Goal: Check status

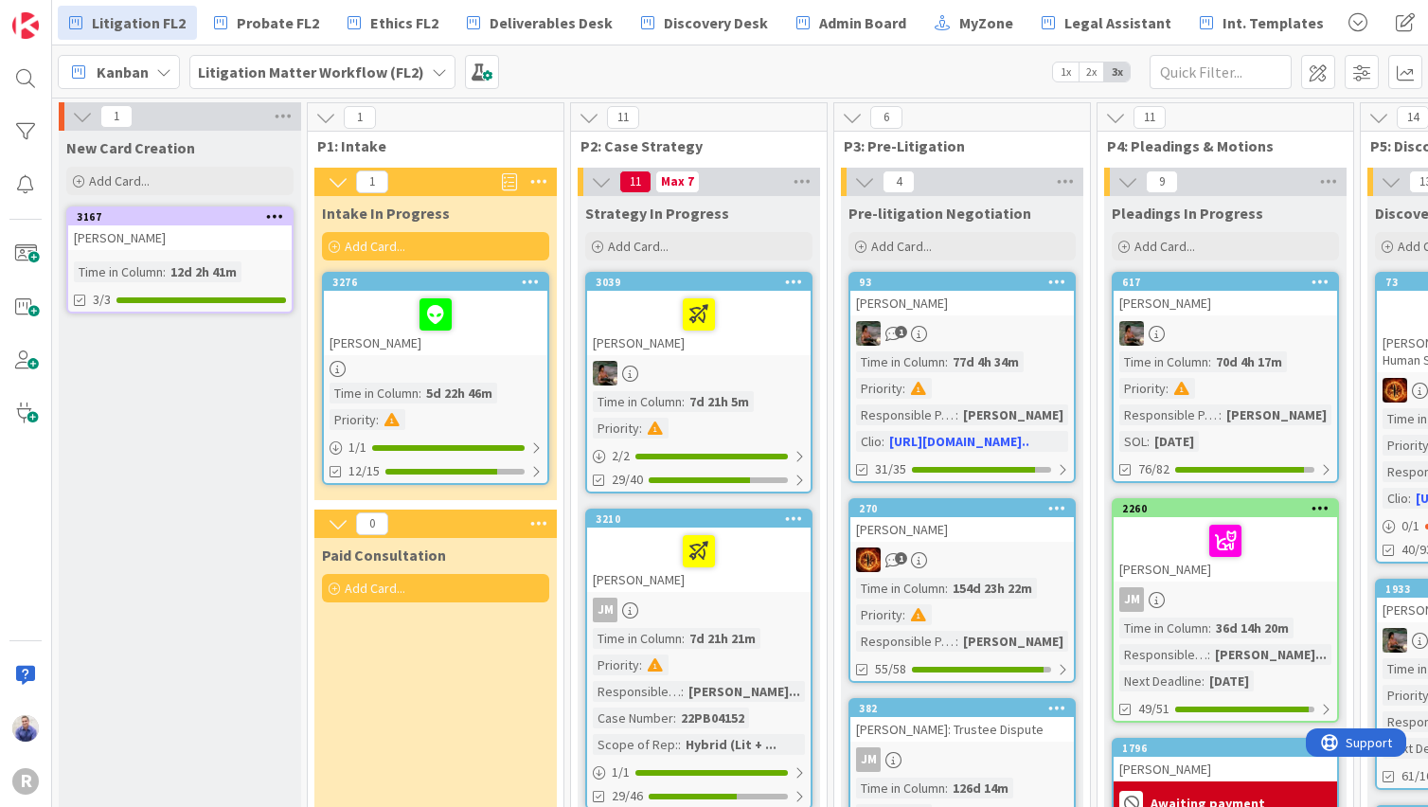
click at [432, 71] on icon at bounding box center [439, 71] width 15 height 15
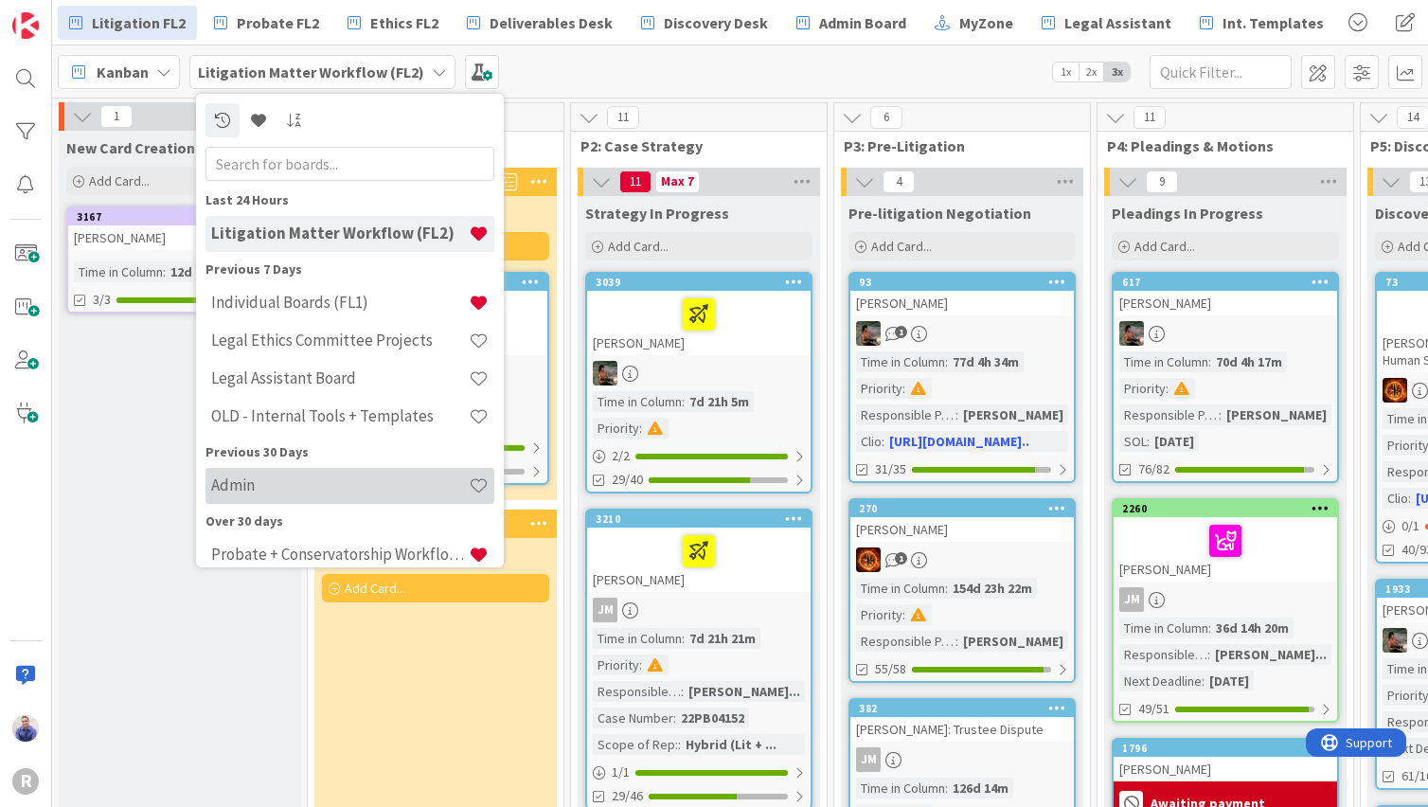
click at [305, 492] on h4 "Admin" at bounding box center [340, 484] width 258 height 19
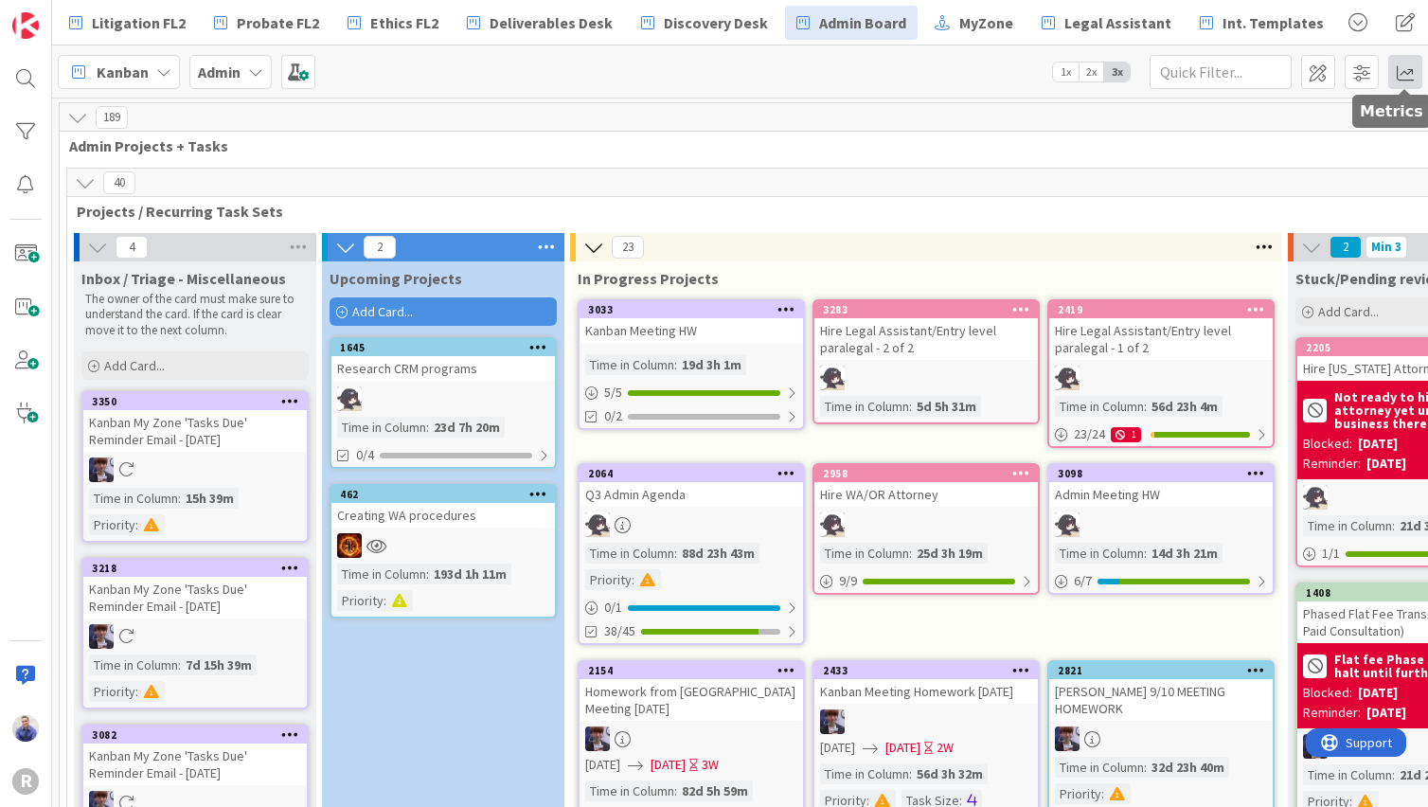
click at [1403, 76] on span at bounding box center [1405, 72] width 34 height 34
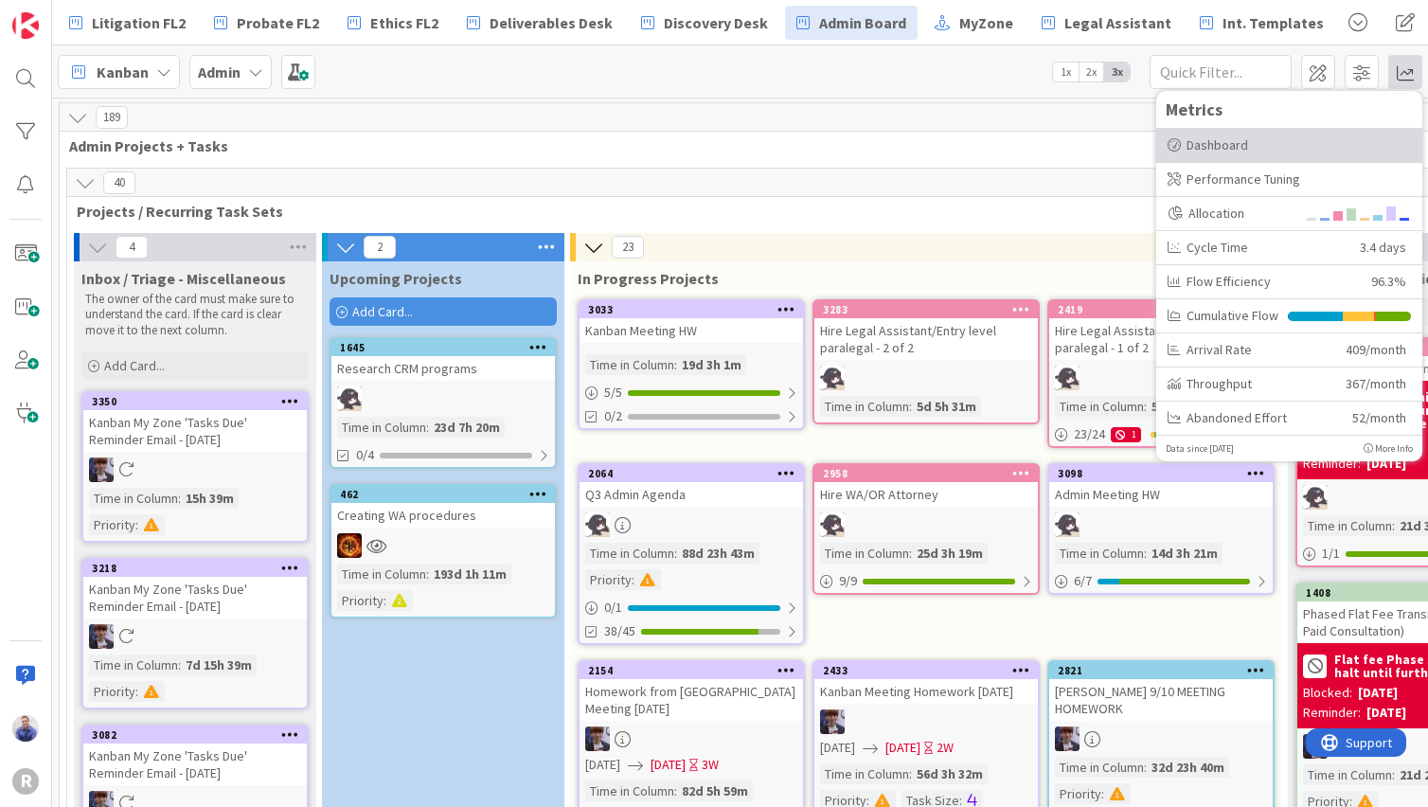
click at [1240, 151] on div "Dashboard" at bounding box center [1288, 145] width 243 height 20
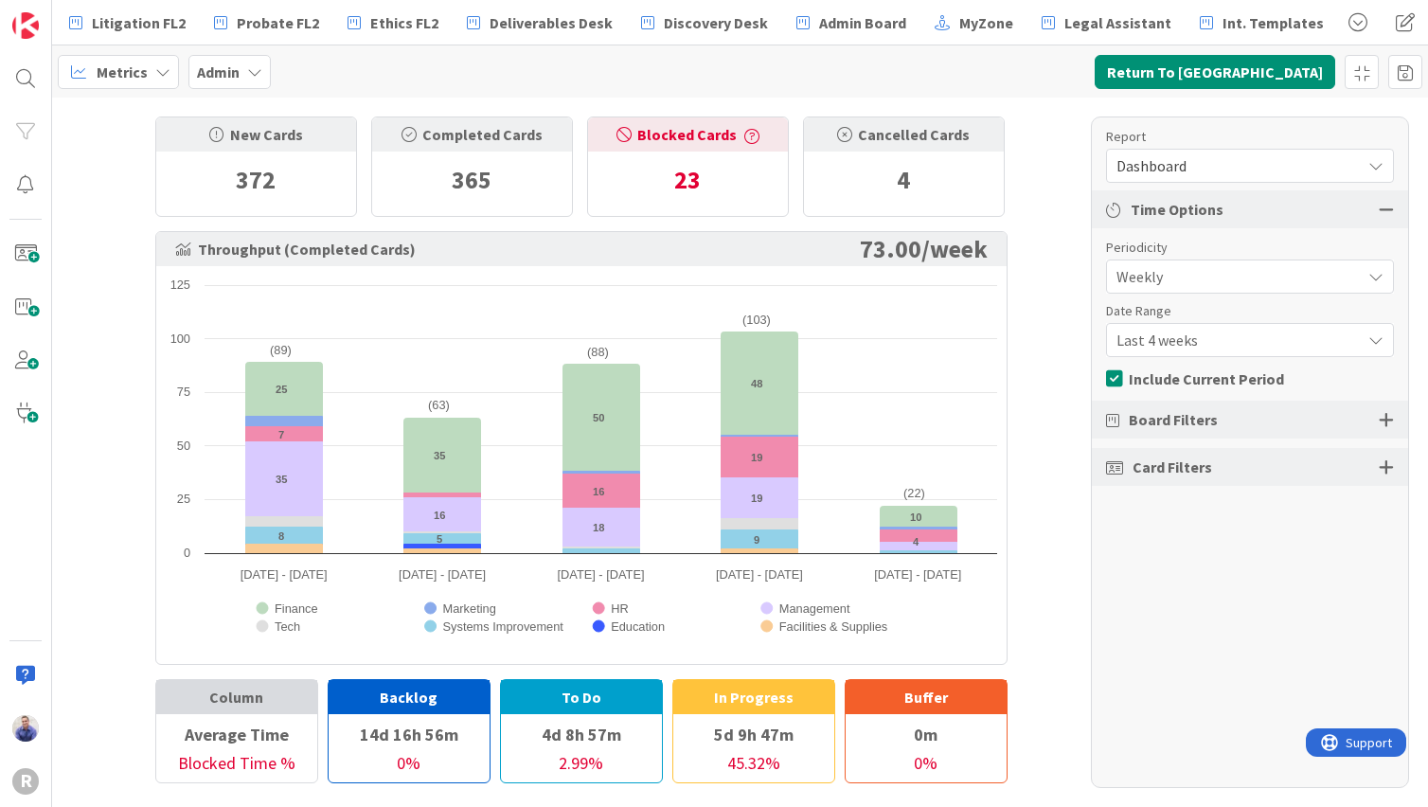
click at [1144, 349] on span "Last 4 weeks" at bounding box center [1233, 340] width 235 height 27
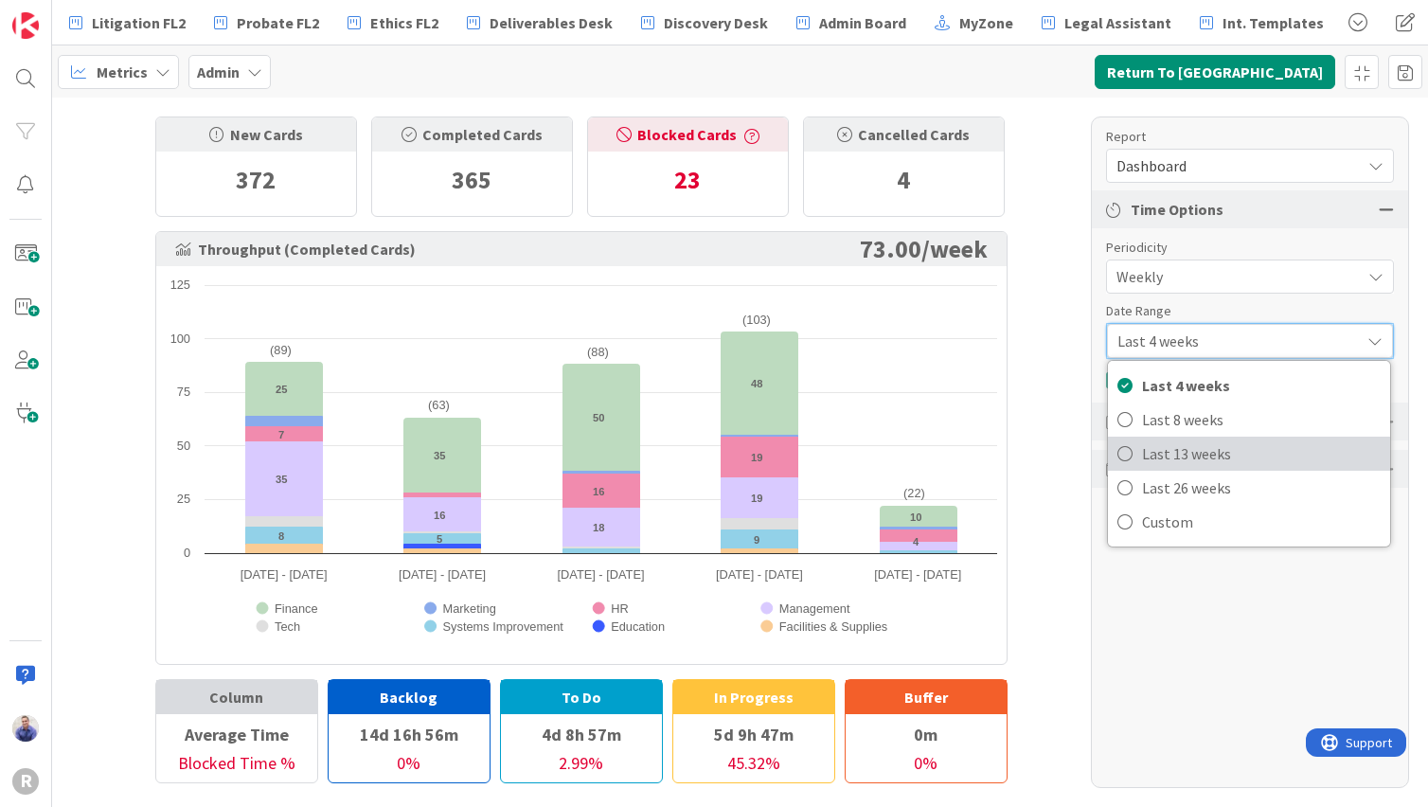
click at [1150, 448] on span "Last 13 weeks" at bounding box center [1261, 453] width 239 height 28
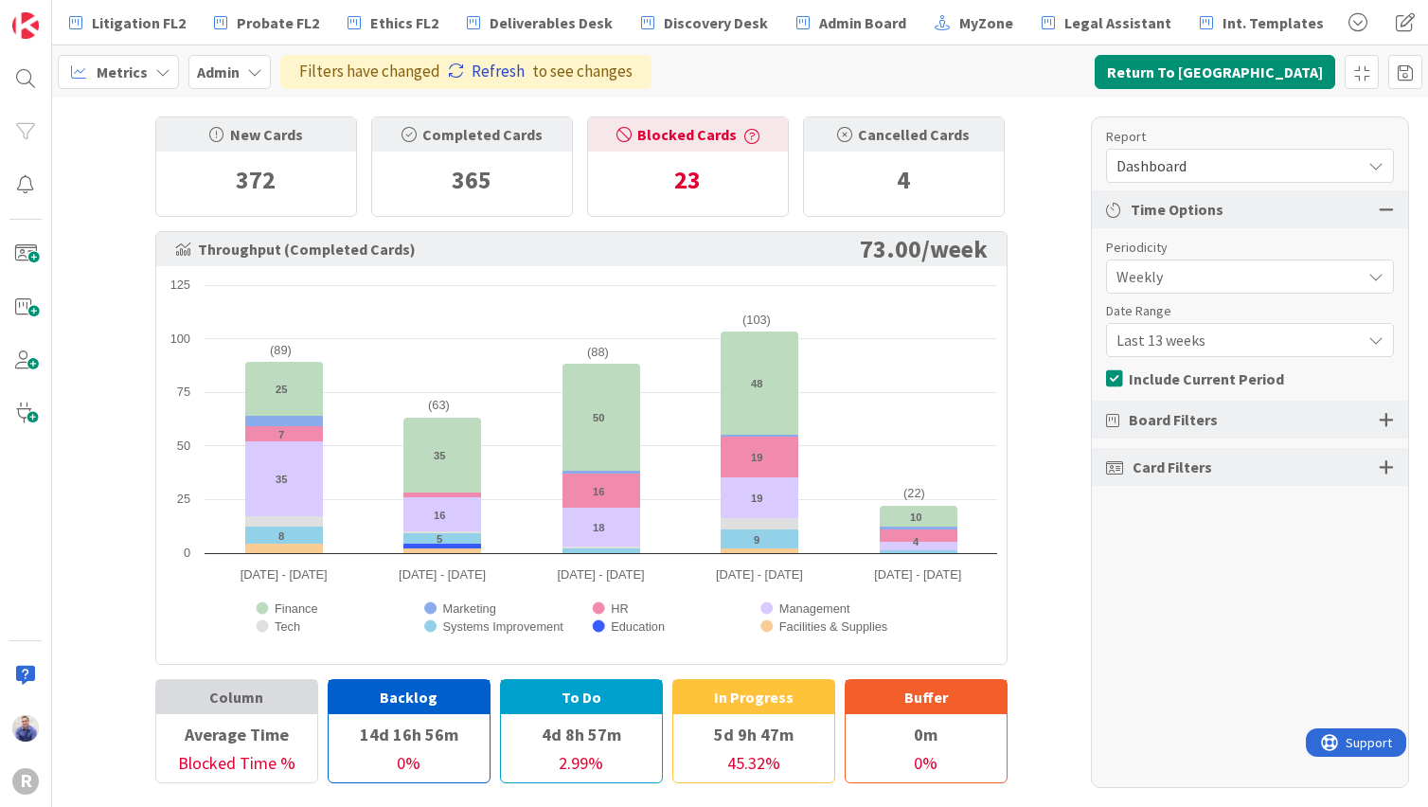
click at [503, 67] on link "Refresh" at bounding box center [486, 72] width 77 height 25
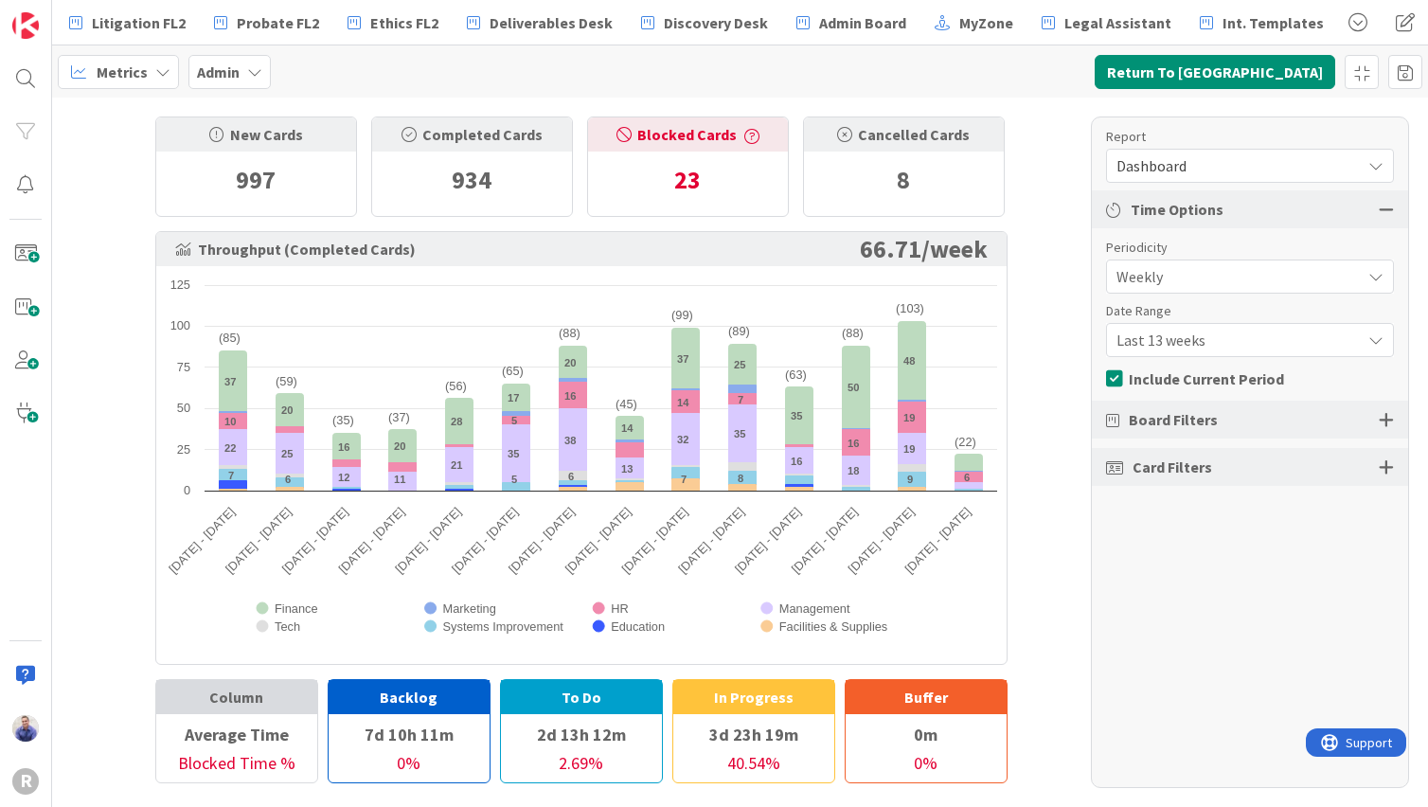
click at [1338, 338] on span "Last 13 weeks" at bounding box center [1233, 340] width 235 height 27
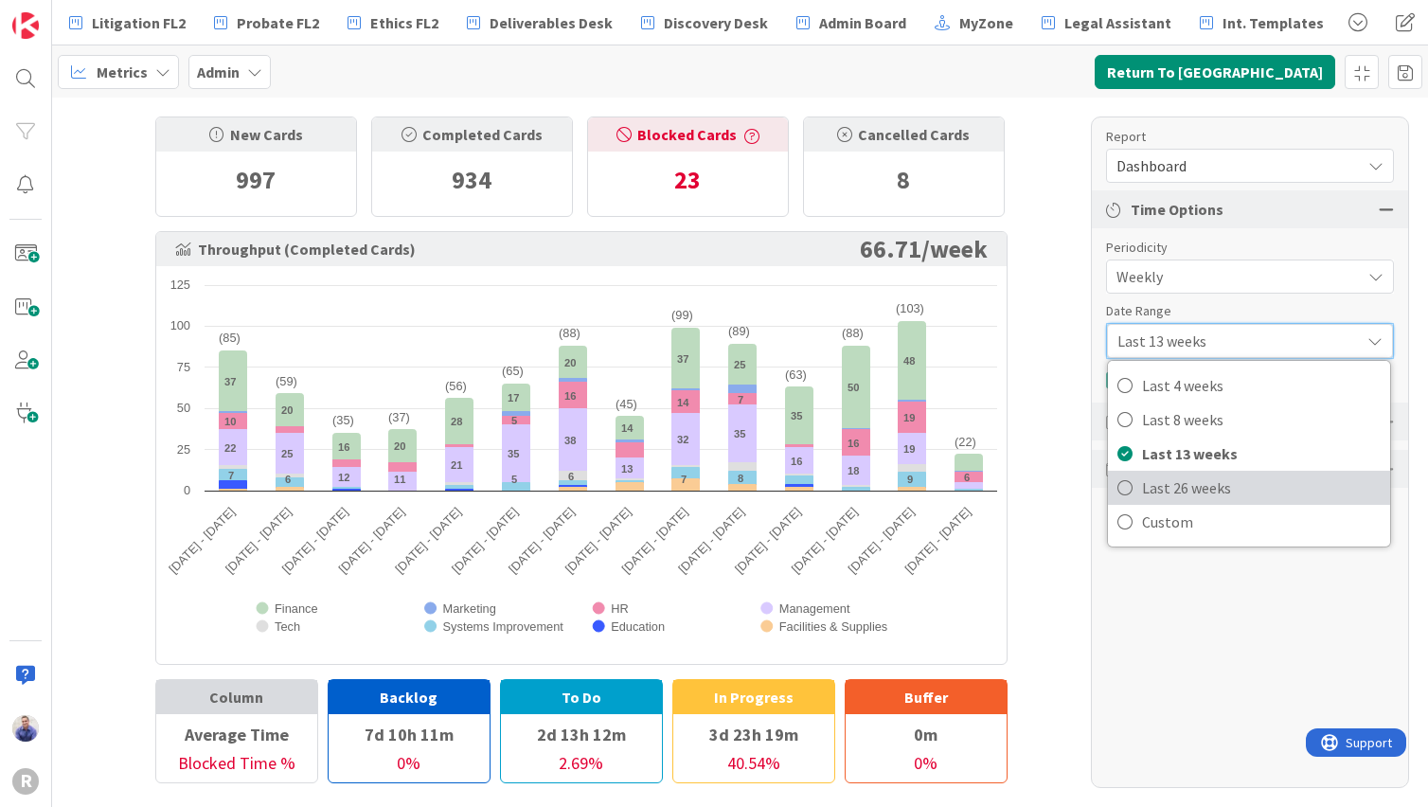
click at [1274, 489] on span "Last 26 weeks" at bounding box center [1261, 487] width 239 height 28
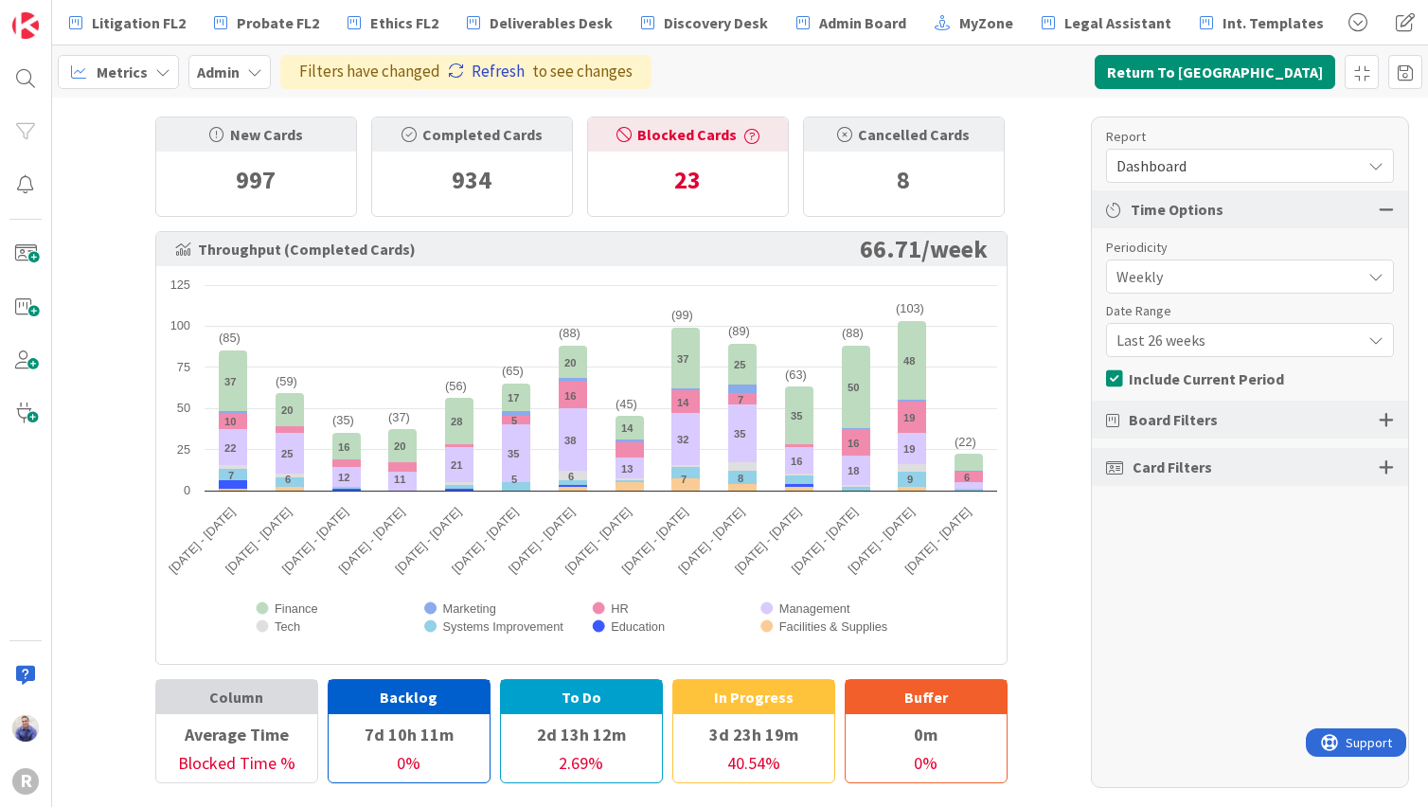
click at [497, 63] on link "Refresh" at bounding box center [486, 72] width 77 height 25
